Goal: Find specific page/section: Find specific page/section

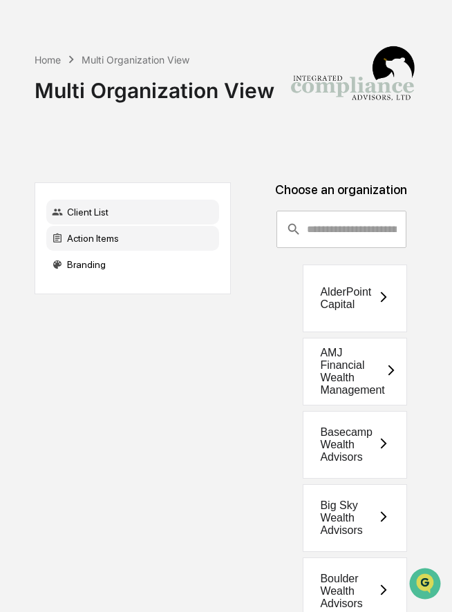
click at [148, 242] on div "Action Items" at bounding box center [132, 238] width 173 height 25
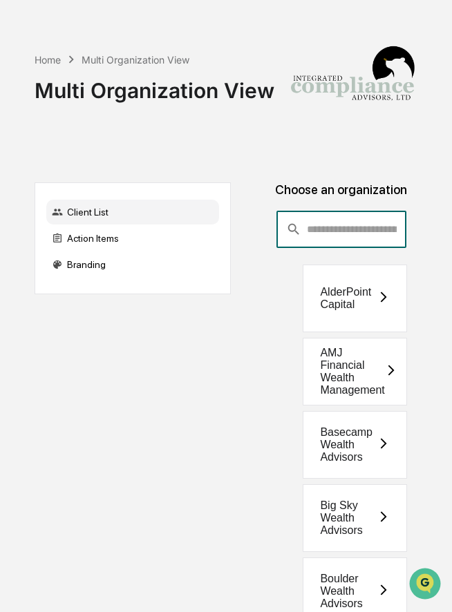
click at [342, 238] on input "consultant-dashboard__filter-organizations-search-bar" at bounding box center [356, 229] width 99 height 37
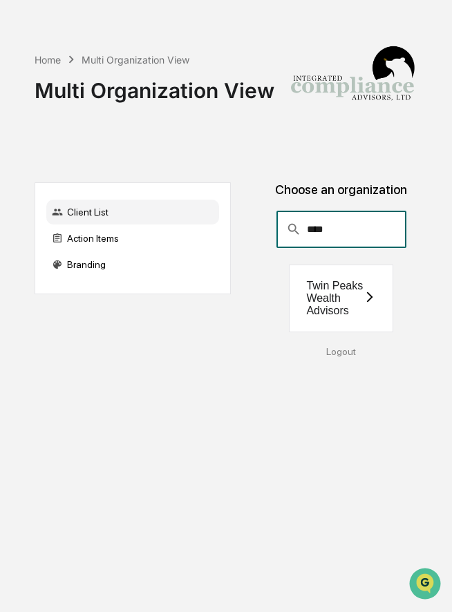
type input "****"
click at [329, 289] on div "Twin Peaks Wealth Advisors" at bounding box center [334, 298] width 57 height 37
